Goal: Information Seeking & Learning: Understand process/instructions

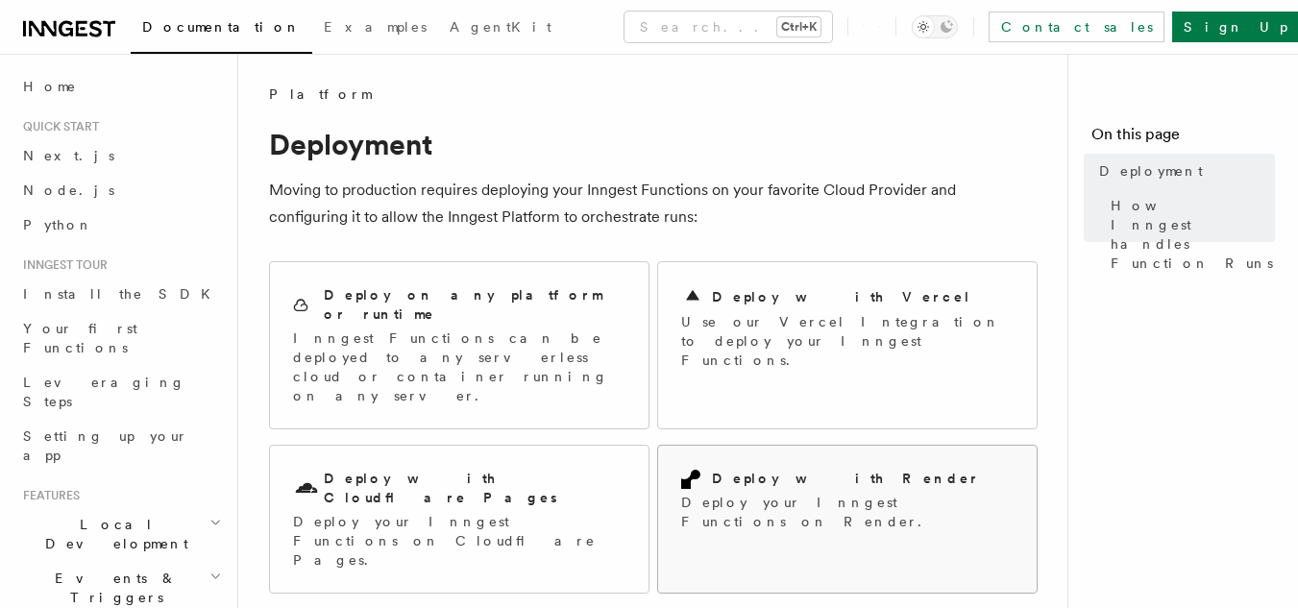
click at [774, 469] on h2 "Deploy with Render" at bounding box center [846, 478] width 268 height 19
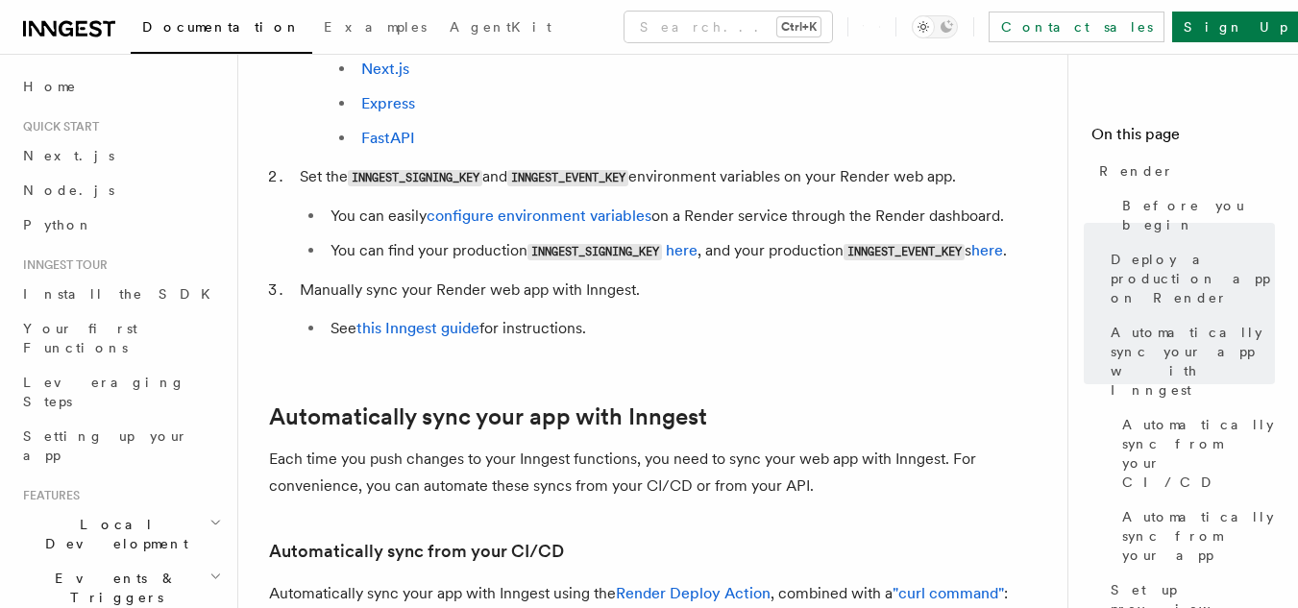
scroll to position [634, 0]
click at [421, 326] on link "this Inngest guide" at bounding box center [417, 326] width 123 height 18
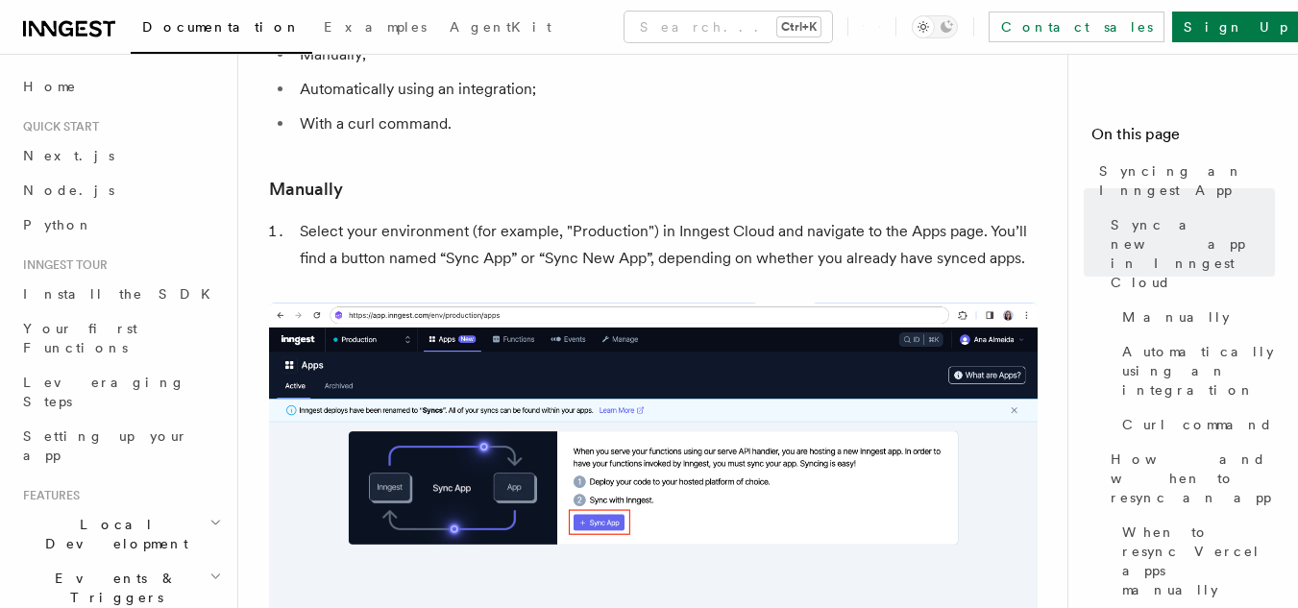
scroll to position [346, 0]
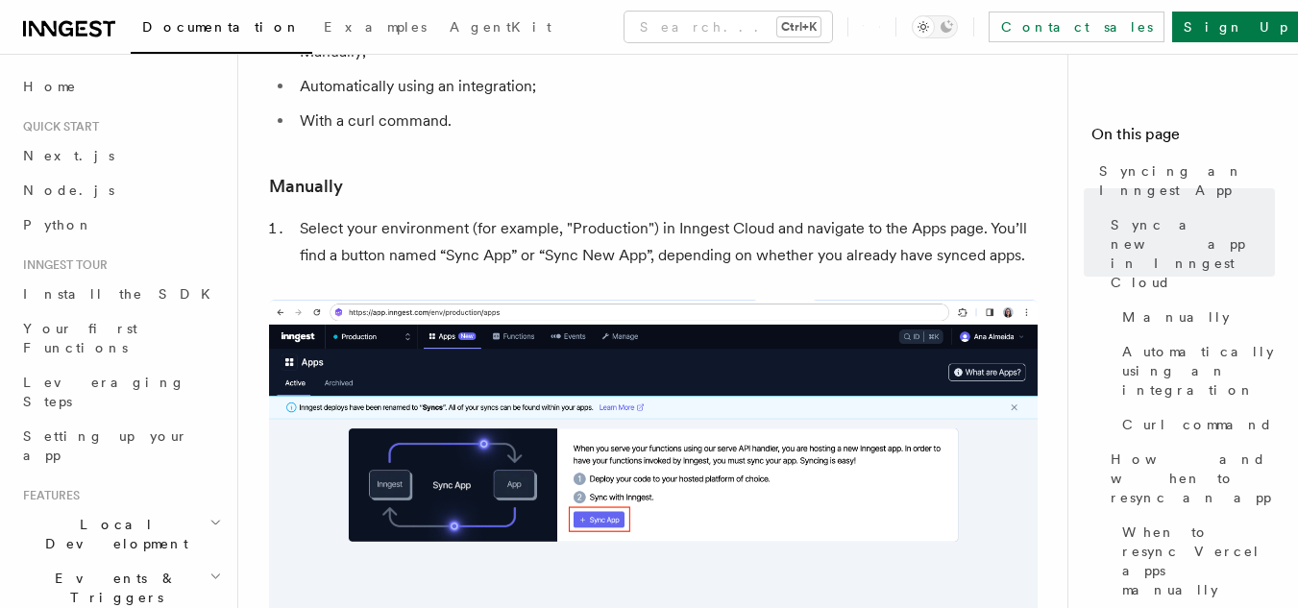
click at [330, 233] on li "Select your environment (for example, "Production") in Inngest Cloud and naviga…" at bounding box center [665, 242] width 743 height 54
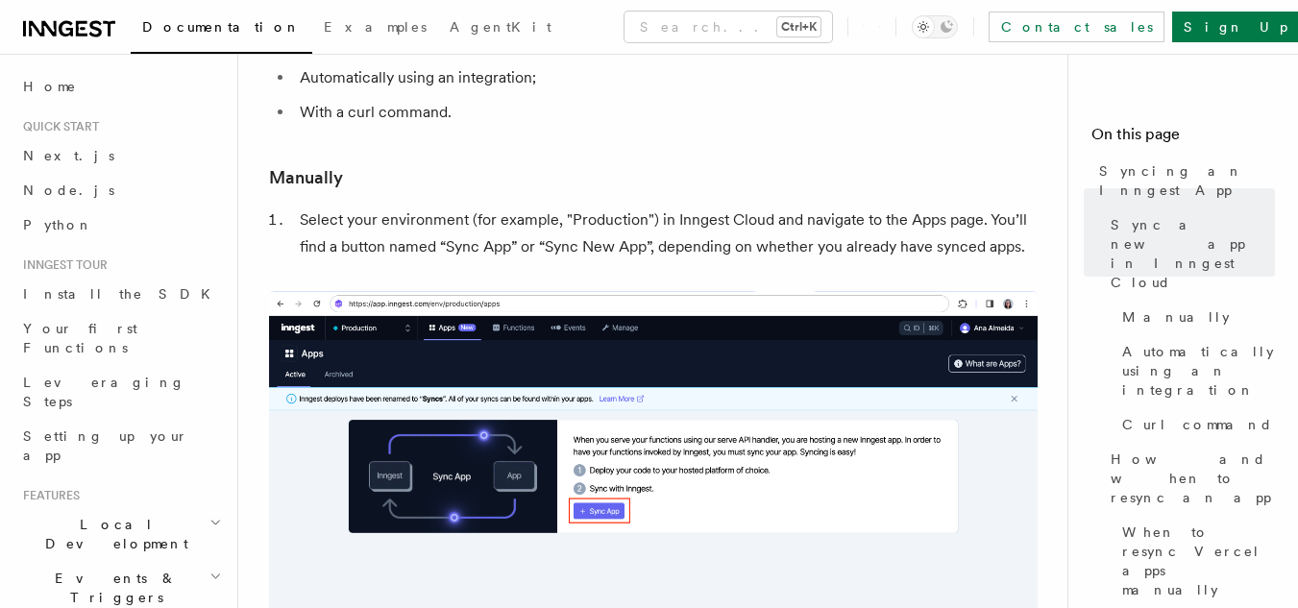
scroll to position [355, 0]
